Goal: Transaction & Acquisition: Book appointment/travel/reservation

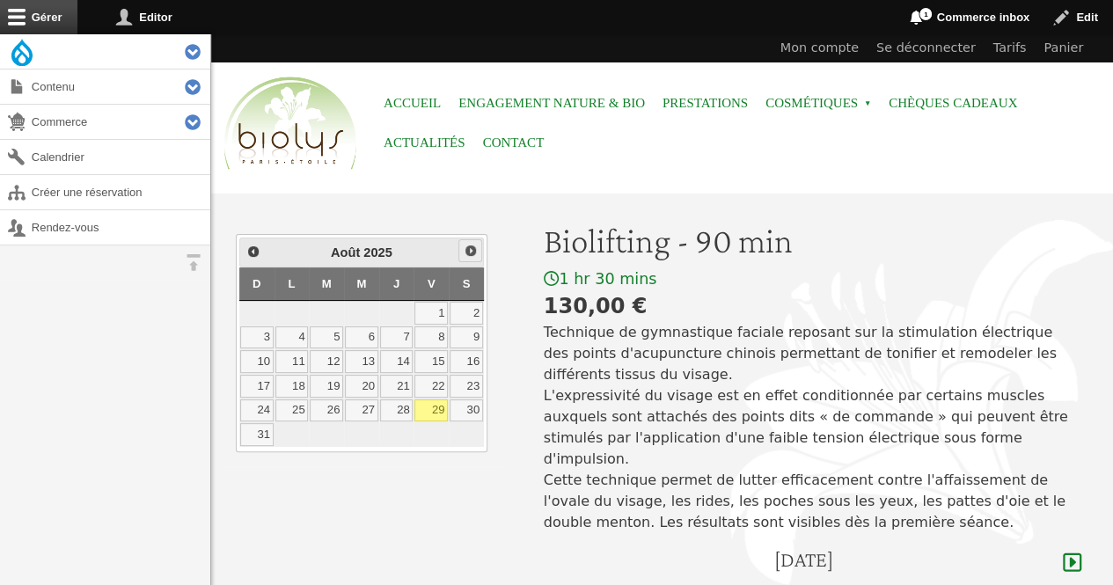
click at [468, 249] on span "Suivant" at bounding box center [471, 251] width 14 height 14
click at [471, 312] on link "6" at bounding box center [465, 313] width 33 height 23
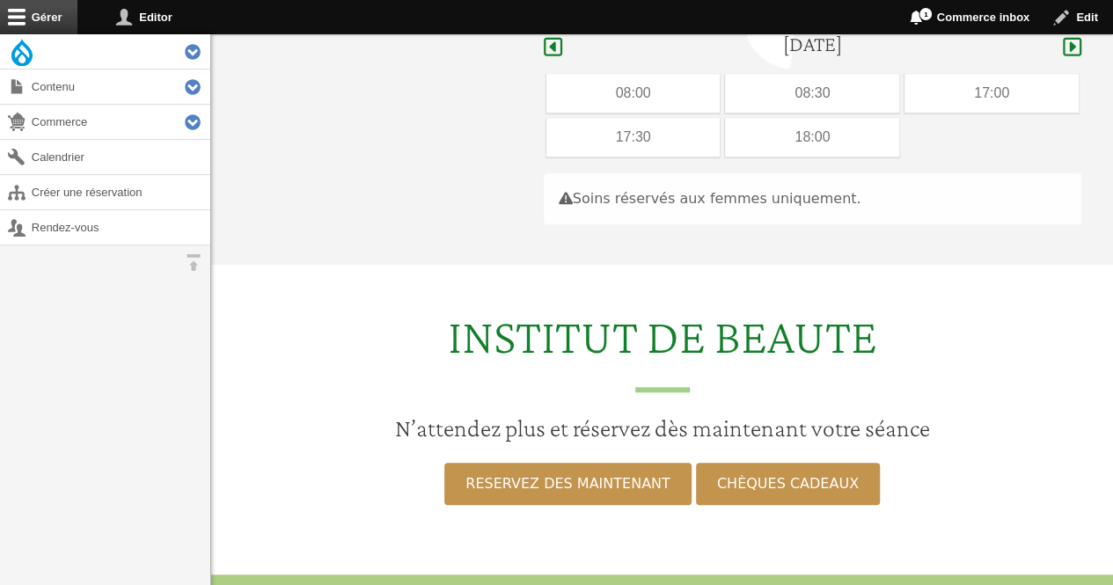
scroll to position [525, 0]
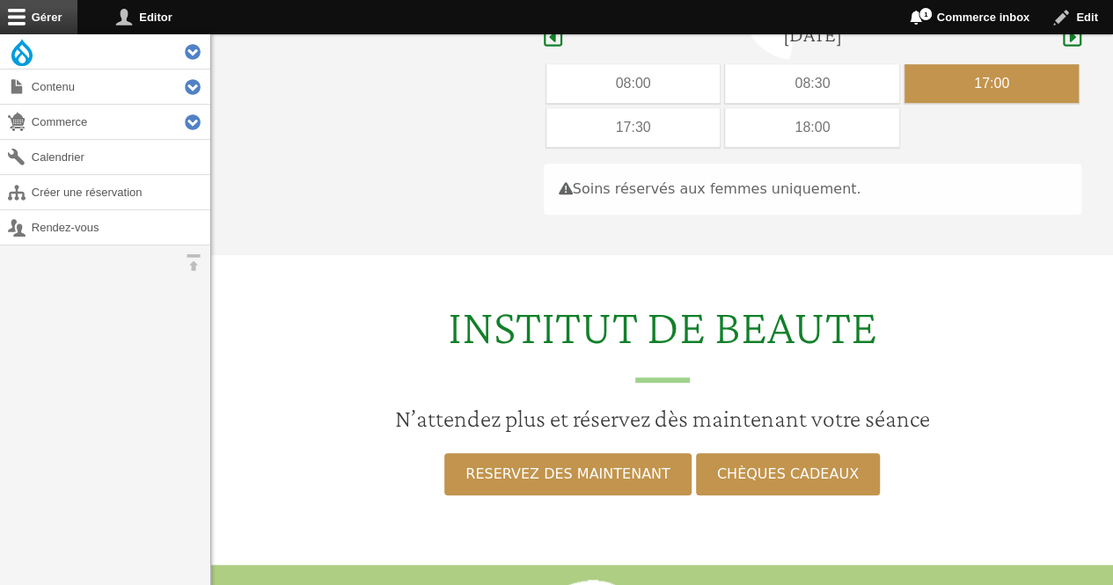
click at [934, 64] on div "17:00" at bounding box center [991, 83] width 174 height 39
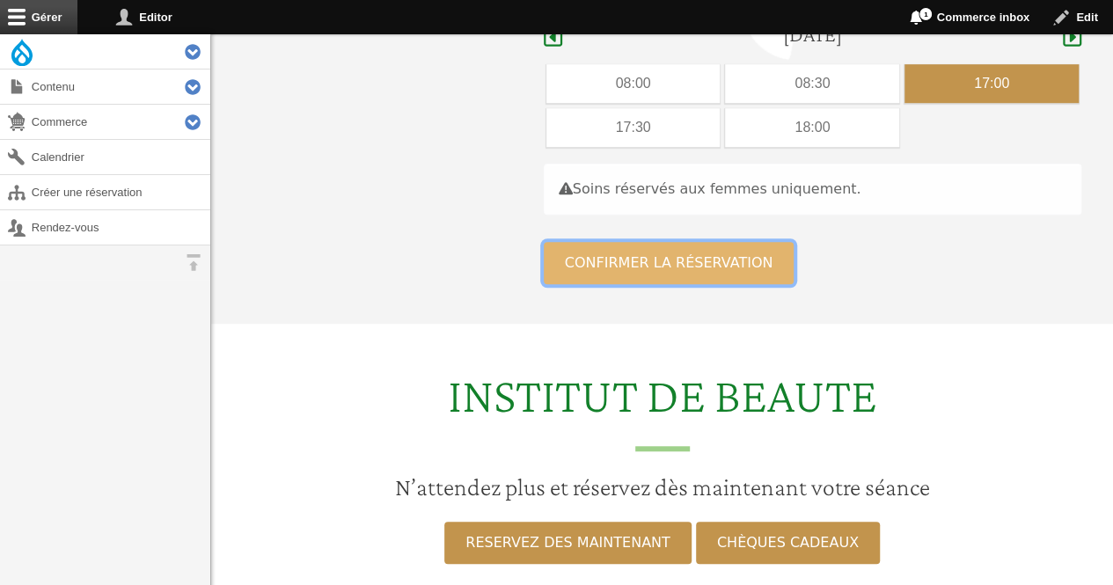
click at [711, 242] on button "Confirmer la réservation" at bounding box center [669, 263] width 251 height 42
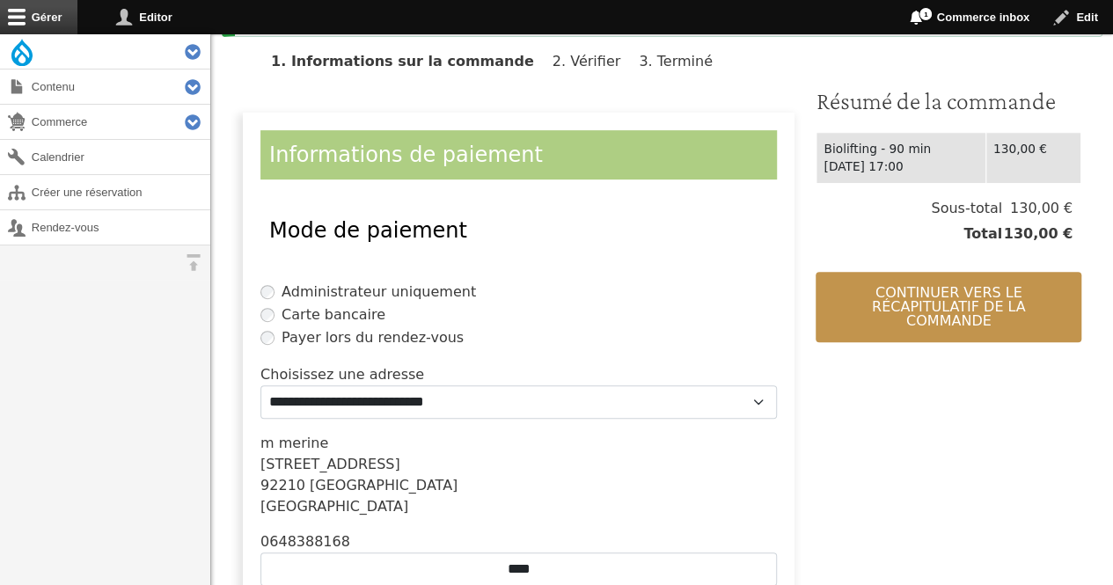
scroll to position [451, 0]
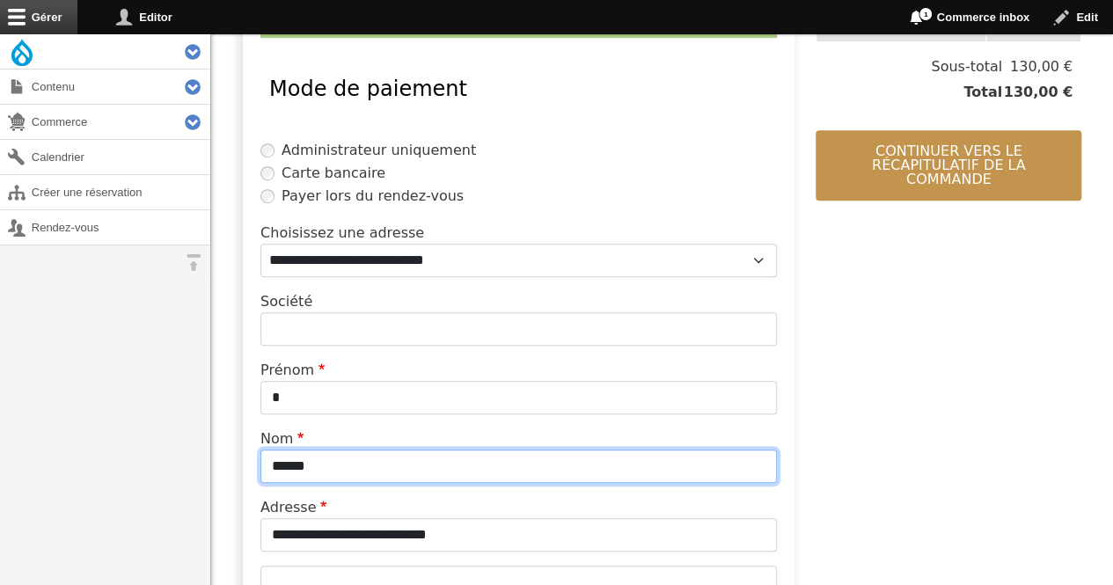
click at [442, 457] on input "******" at bounding box center [518, 465] width 516 height 33
type input "*"
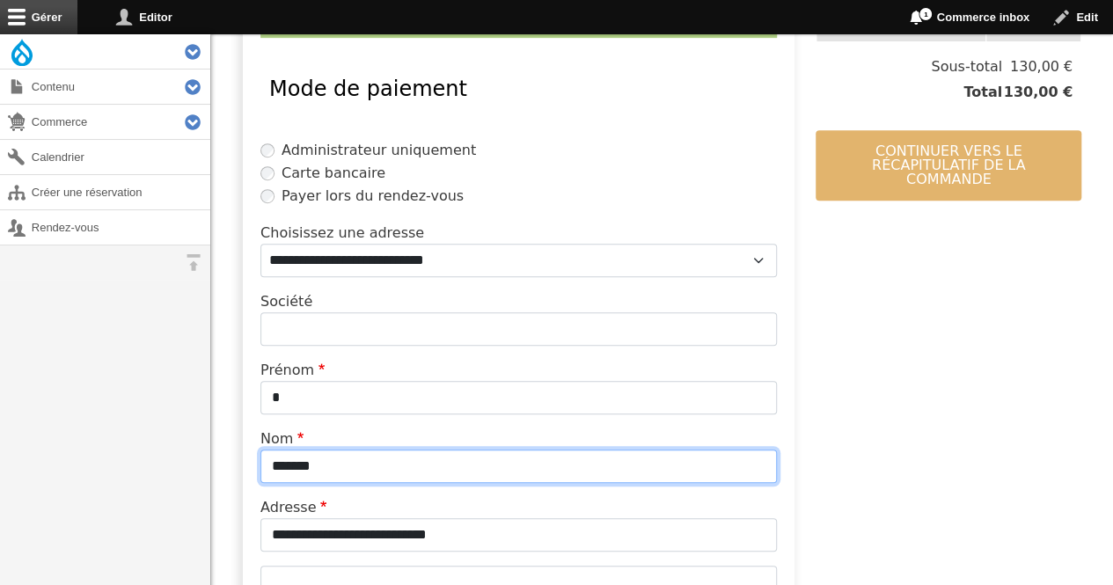
type input "*******"
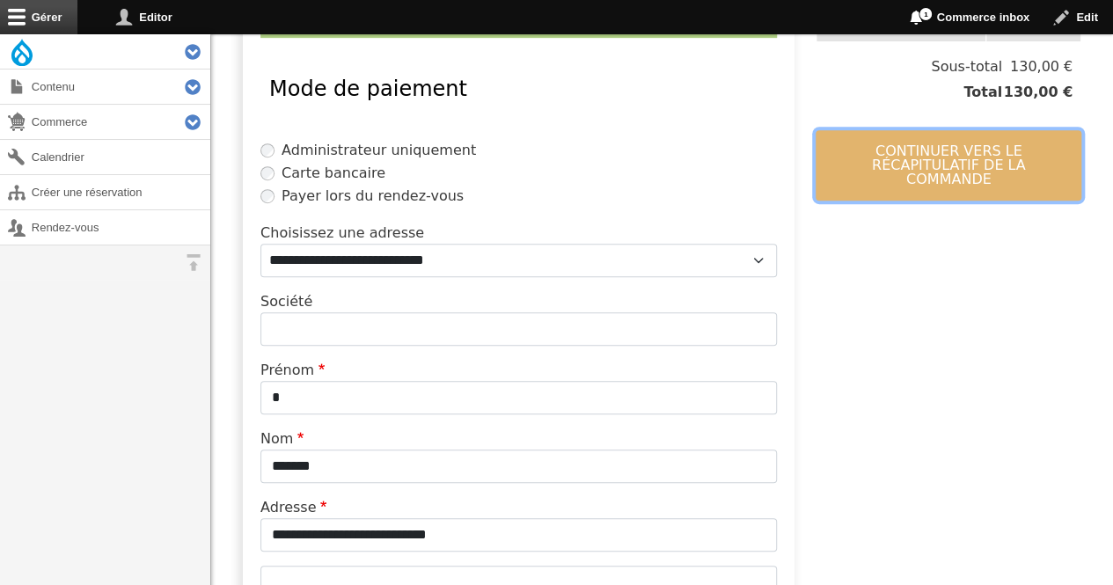
click at [844, 155] on button "Continuer vers le récapitulatif de la commande" at bounding box center [948, 165] width 266 height 70
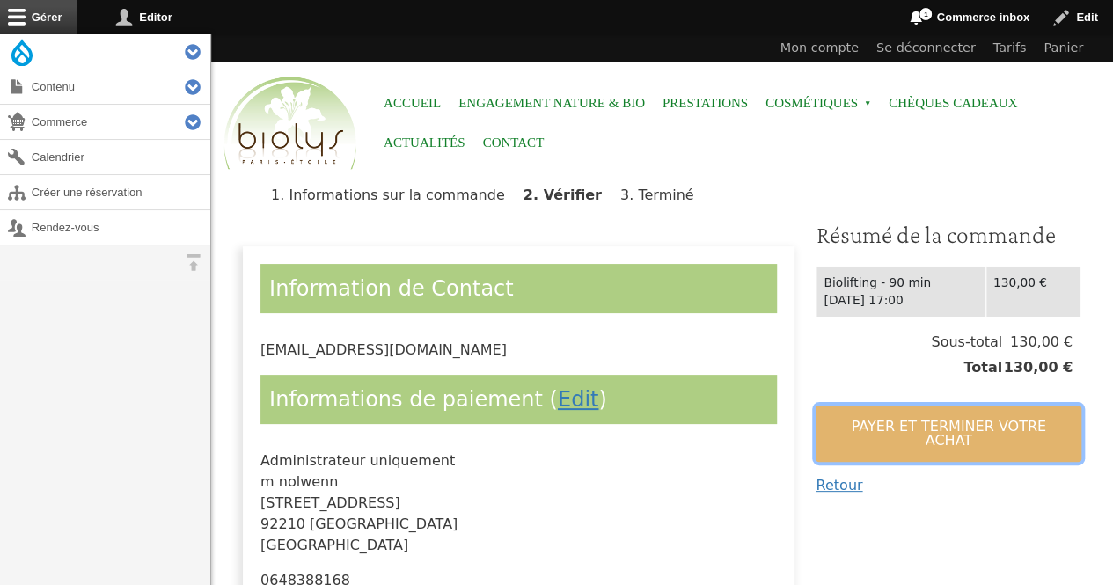
click at [831, 423] on button "Payer et terminer votre achat" at bounding box center [948, 433] width 266 height 56
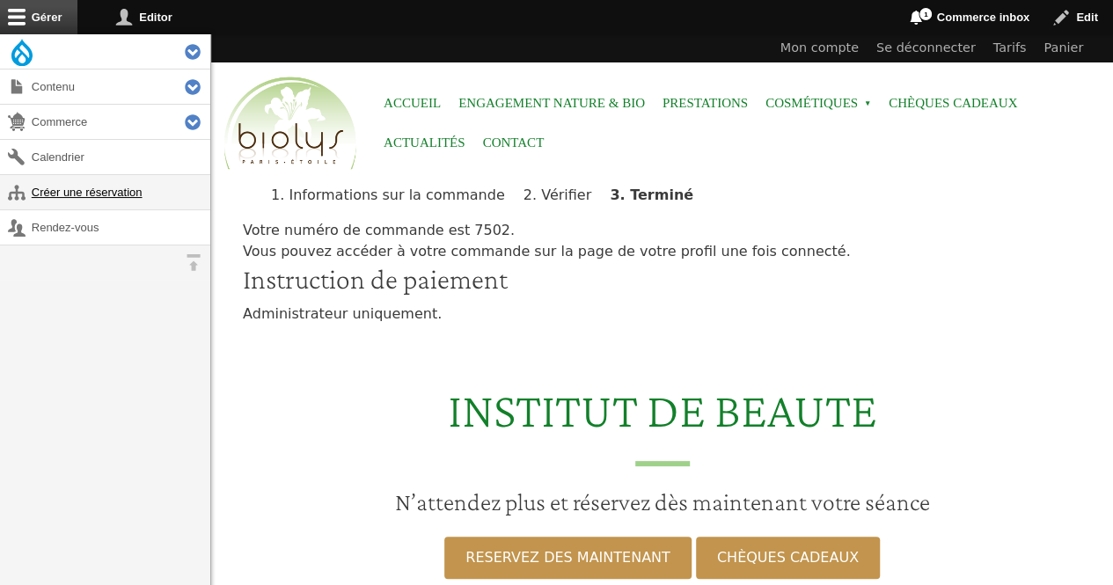
click at [53, 180] on link "Créer une réservation" at bounding box center [105, 192] width 210 height 34
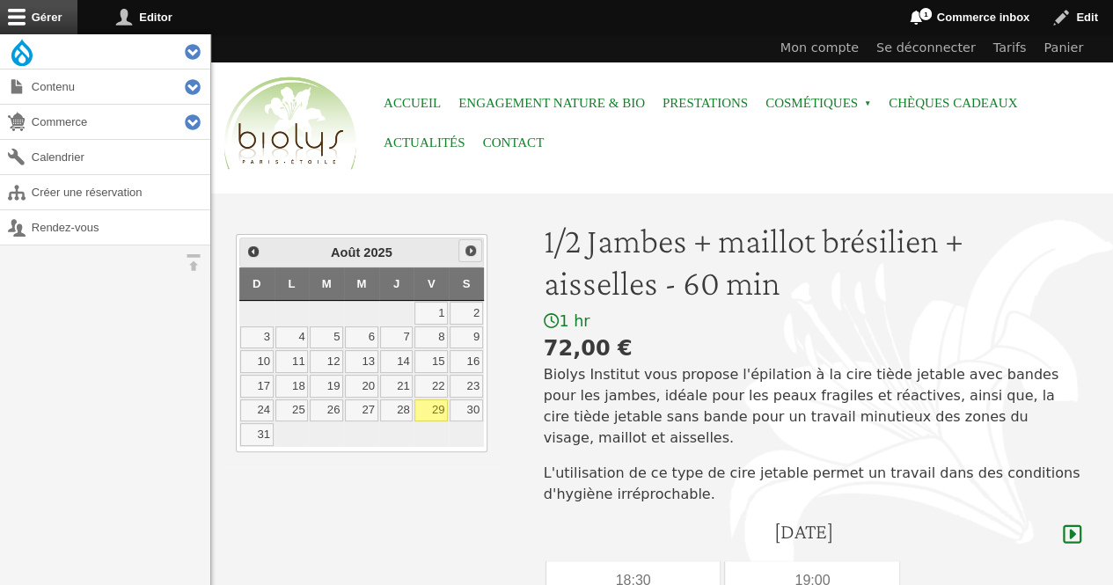
click at [469, 254] on span "Suivant" at bounding box center [471, 251] width 14 height 14
click at [469, 306] on link "6" at bounding box center [465, 313] width 33 height 23
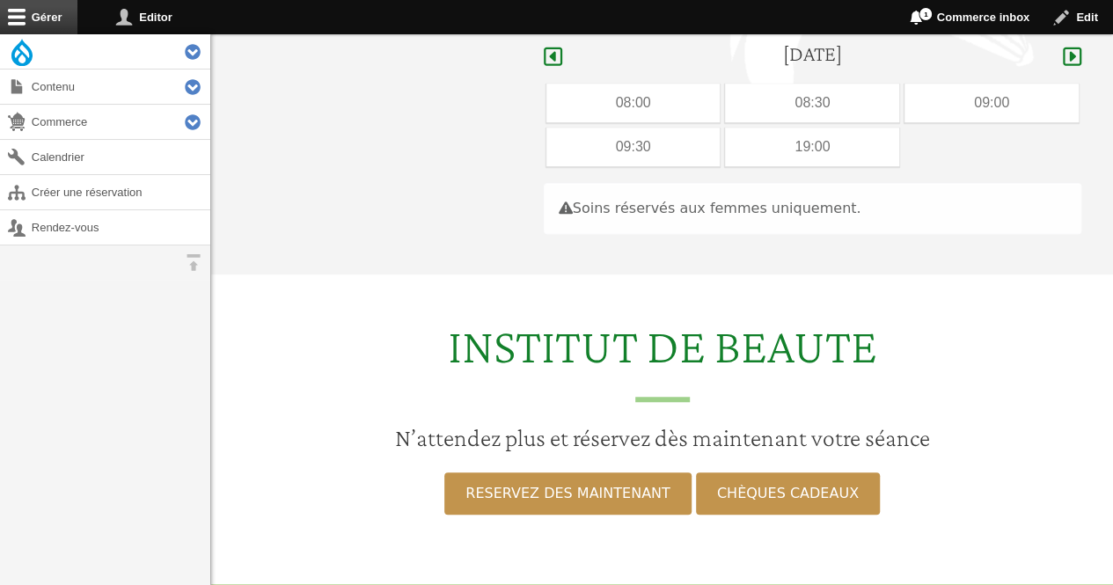
scroll to position [497, 0]
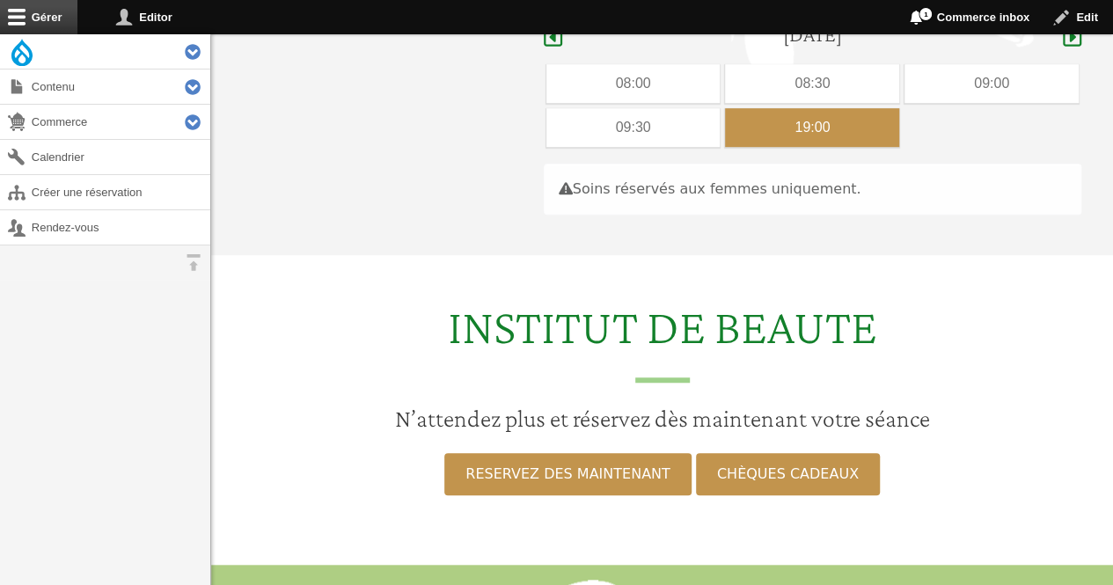
click at [793, 108] on div "19:00" at bounding box center [812, 127] width 174 height 39
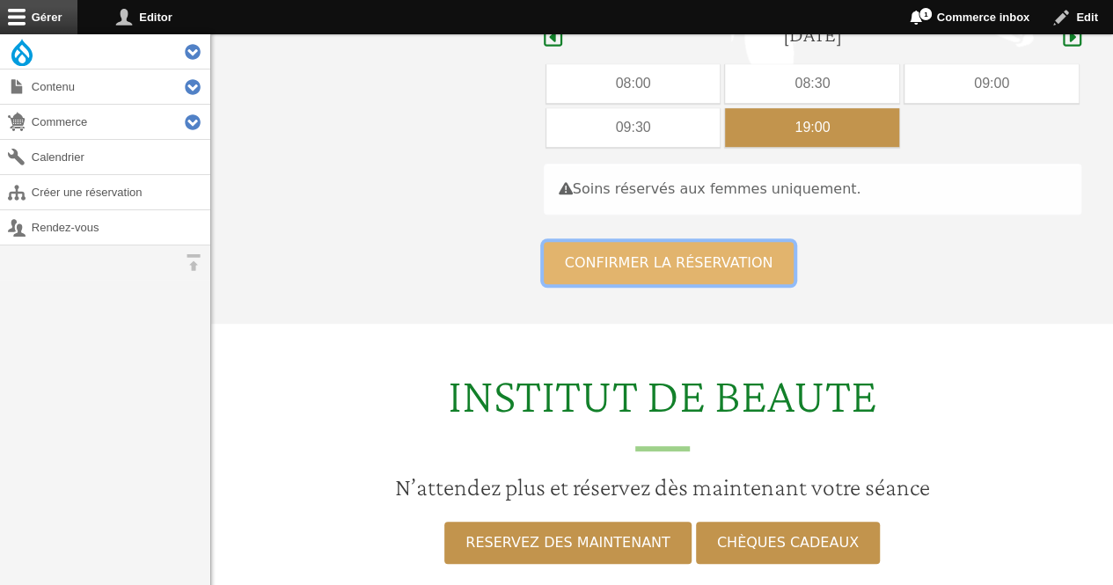
click at [646, 242] on button "Confirmer la réservation" at bounding box center [669, 263] width 251 height 42
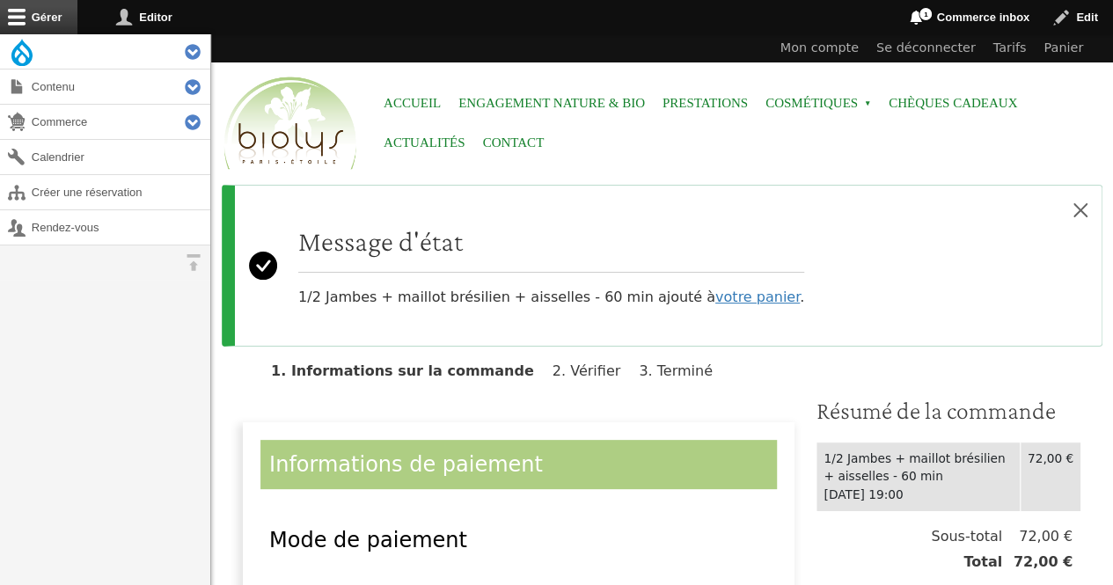
scroll to position [245, 0]
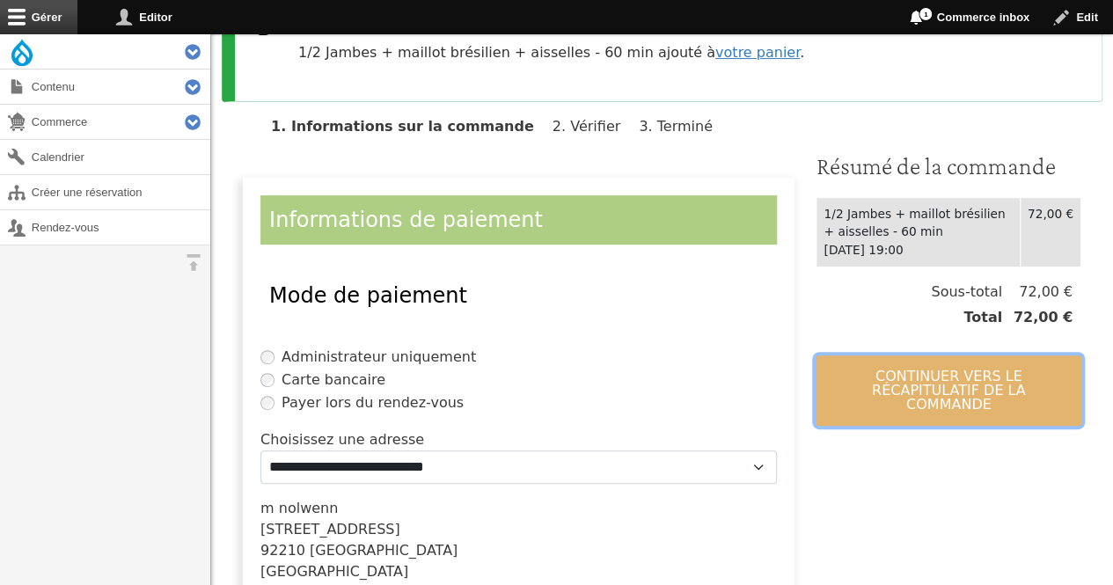
click at [851, 369] on button "Continuer vers le récapitulatif de la commande" at bounding box center [948, 390] width 266 height 70
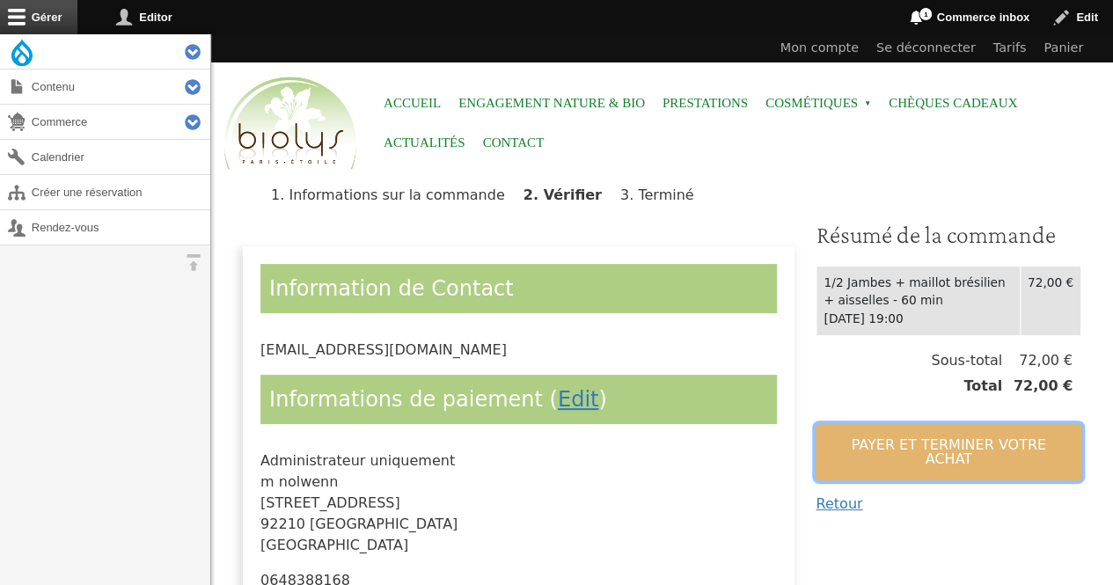
click at [839, 440] on button "Payer et terminer votre achat" at bounding box center [948, 452] width 266 height 56
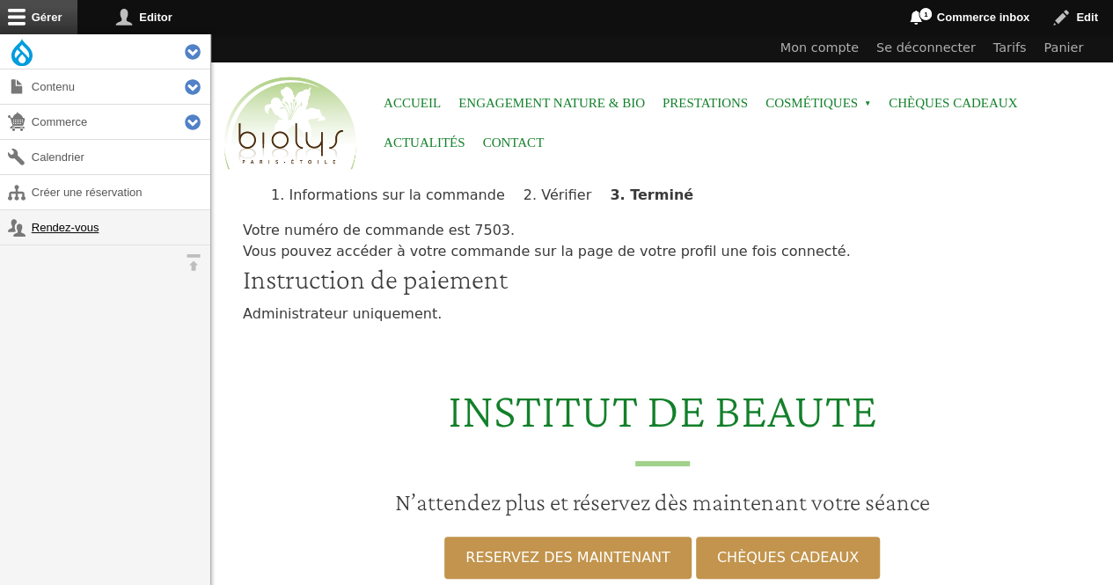
click at [42, 218] on link "Rendez-vous" at bounding box center [105, 227] width 210 height 34
